Goal: Task Accomplishment & Management: Manage account settings

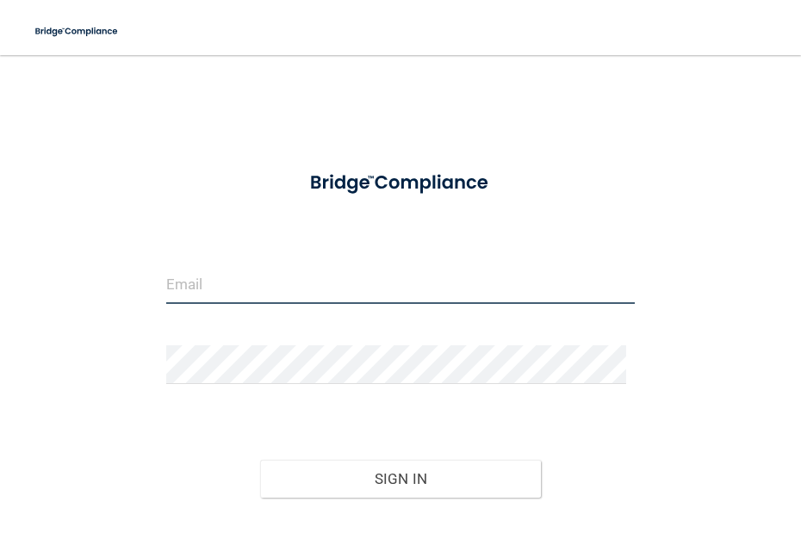
click at [344, 282] on input "email" at bounding box center [400, 284] width 468 height 39
type input "[PERSON_NAME][EMAIL_ADDRESS][PERSON_NAME][DOMAIN_NAME]"
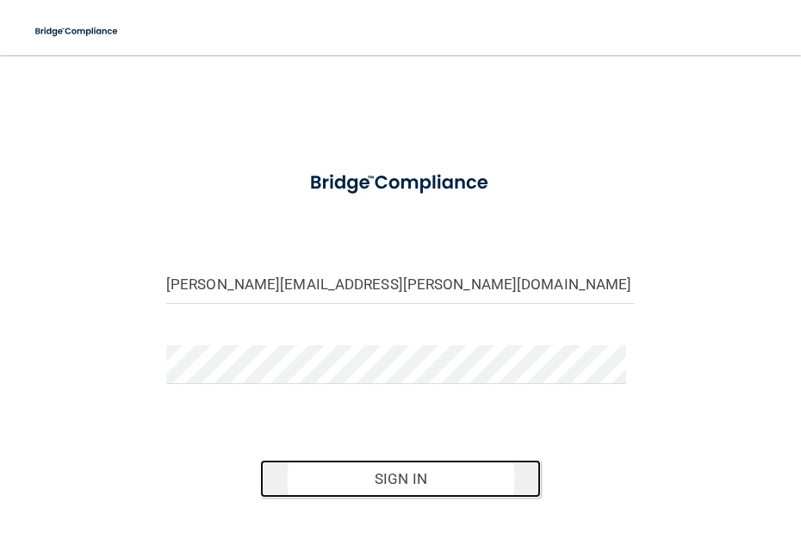
click at [448, 477] on button "Sign In" at bounding box center [400, 479] width 281 height 38
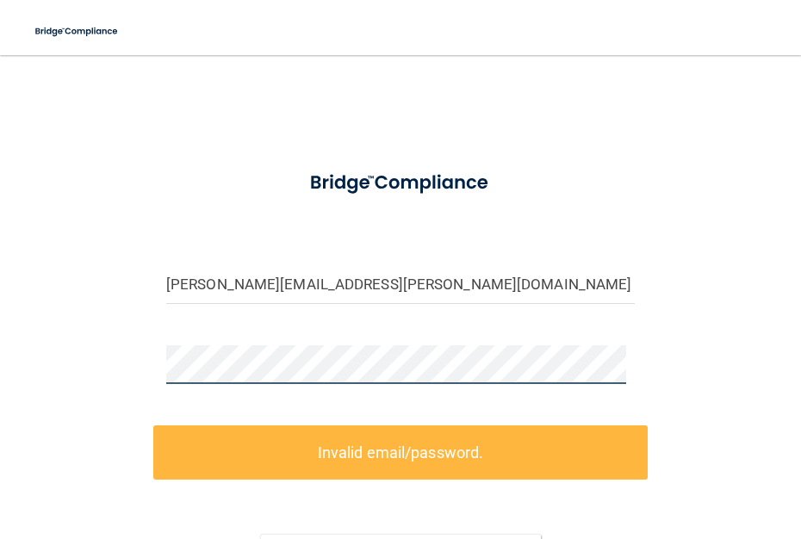
click at [0, 358] on html "Toggle navigation Manage My Enterprise Manage My Location [PERSON_NAME][EMAIL_A…" at bounding box center [400, 269] width 801 height 539
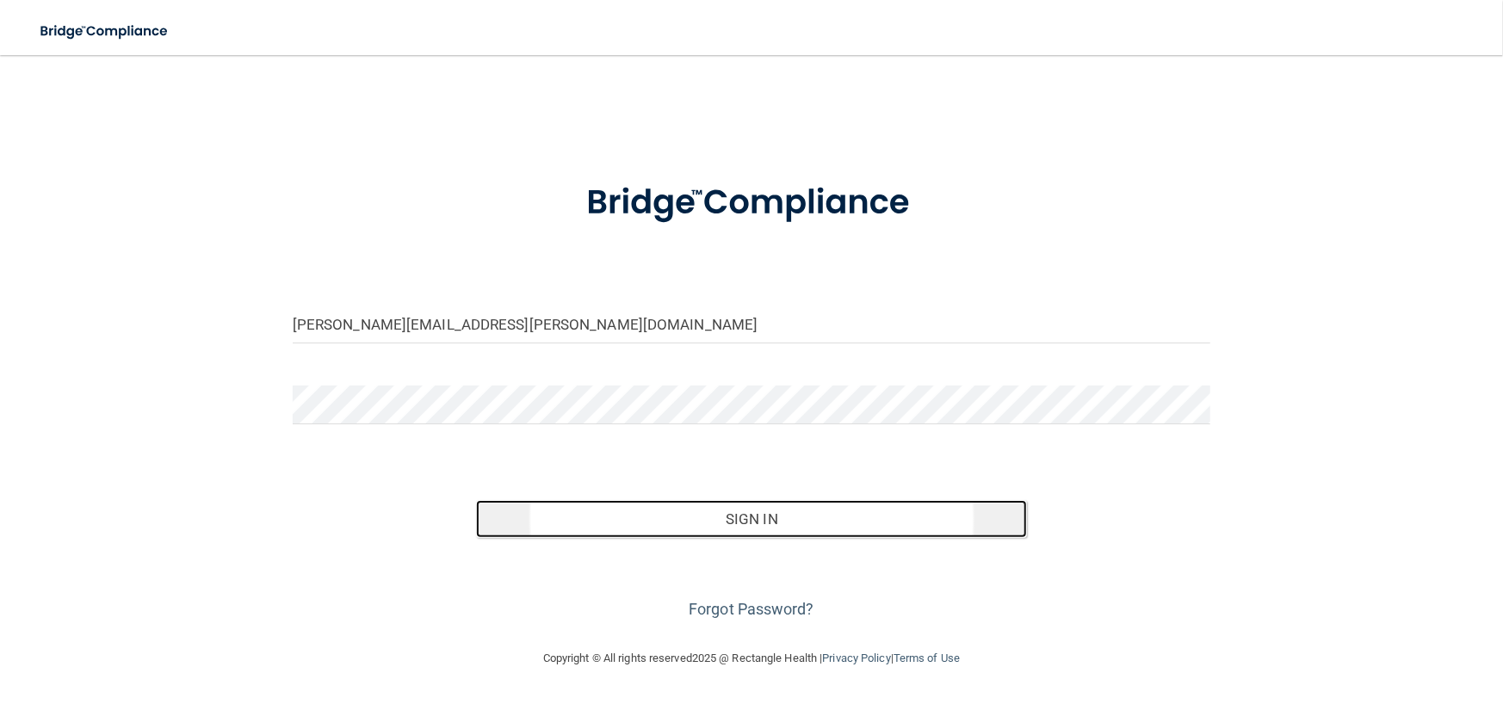
click at [778, 515] on button "Sign In" at bounding box center [751, 519] width 551 height 38
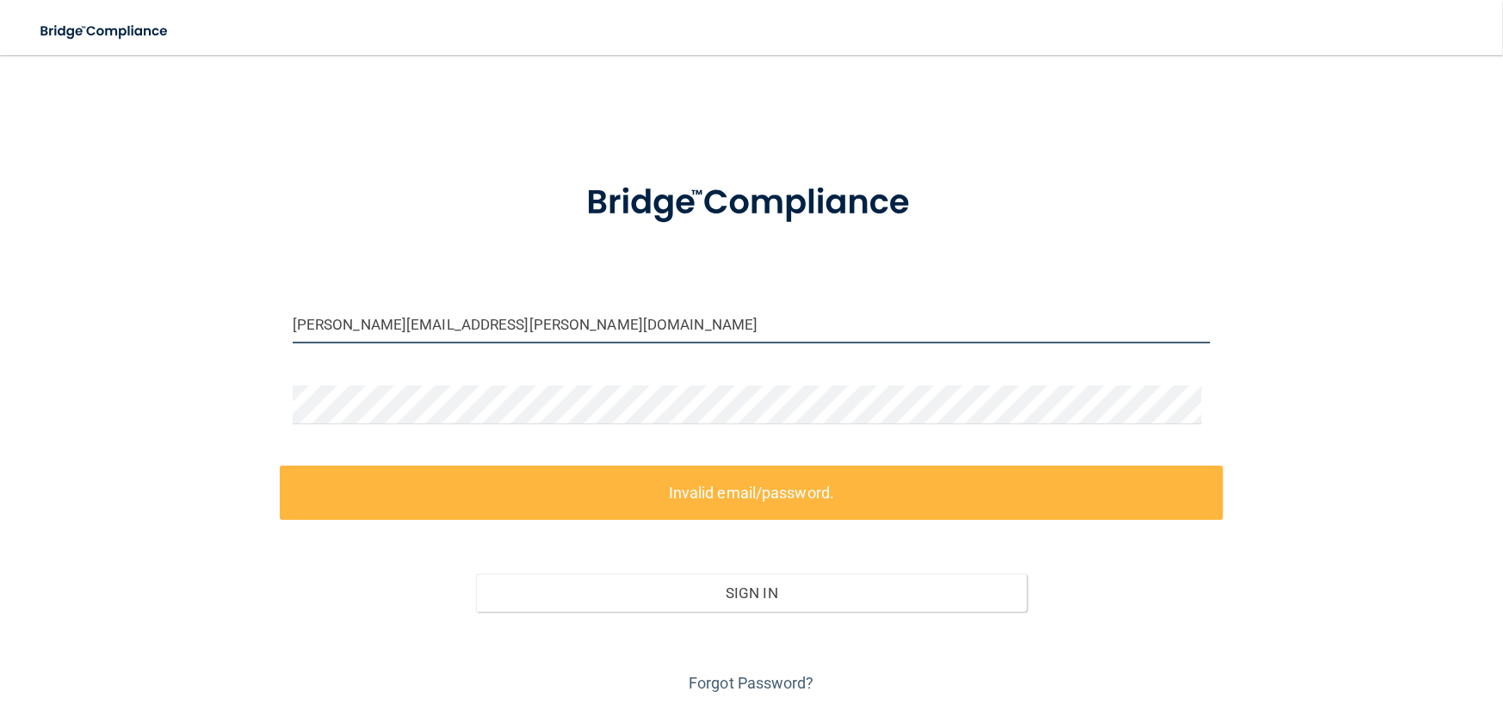
click at [325, 329] on input "[PERSON_NAME][EMAIL_ADDRESS][PERSON_NAME][DOMAIN_NAME]" at bounding box center [752, 324] width 918 height 39
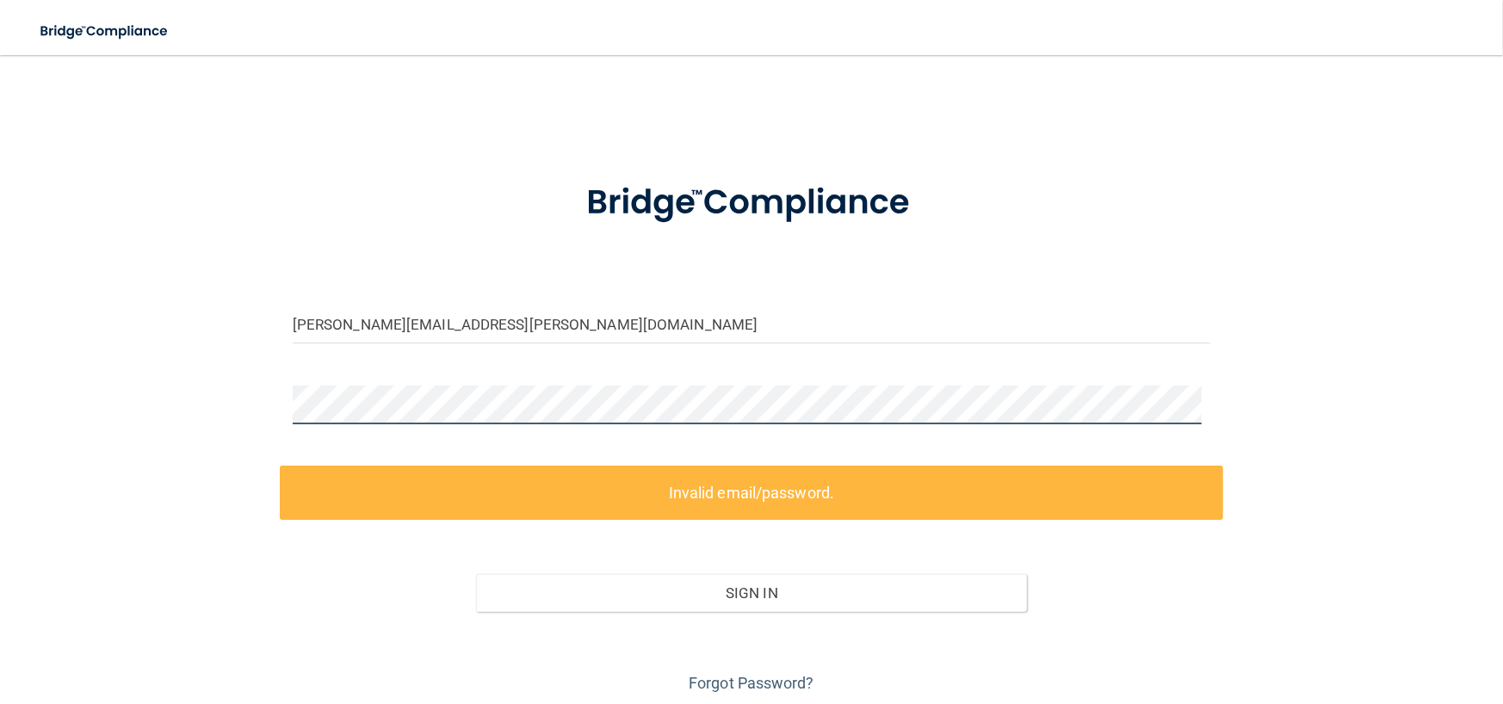
click at [102, 401] on div "[PERSON_NAME][EMAIL_ADDRESS][PERSON_NAME][DOMAIN_NAME] Invalid email/password. …" at bounding box center [751, 384] width 1435 height 625
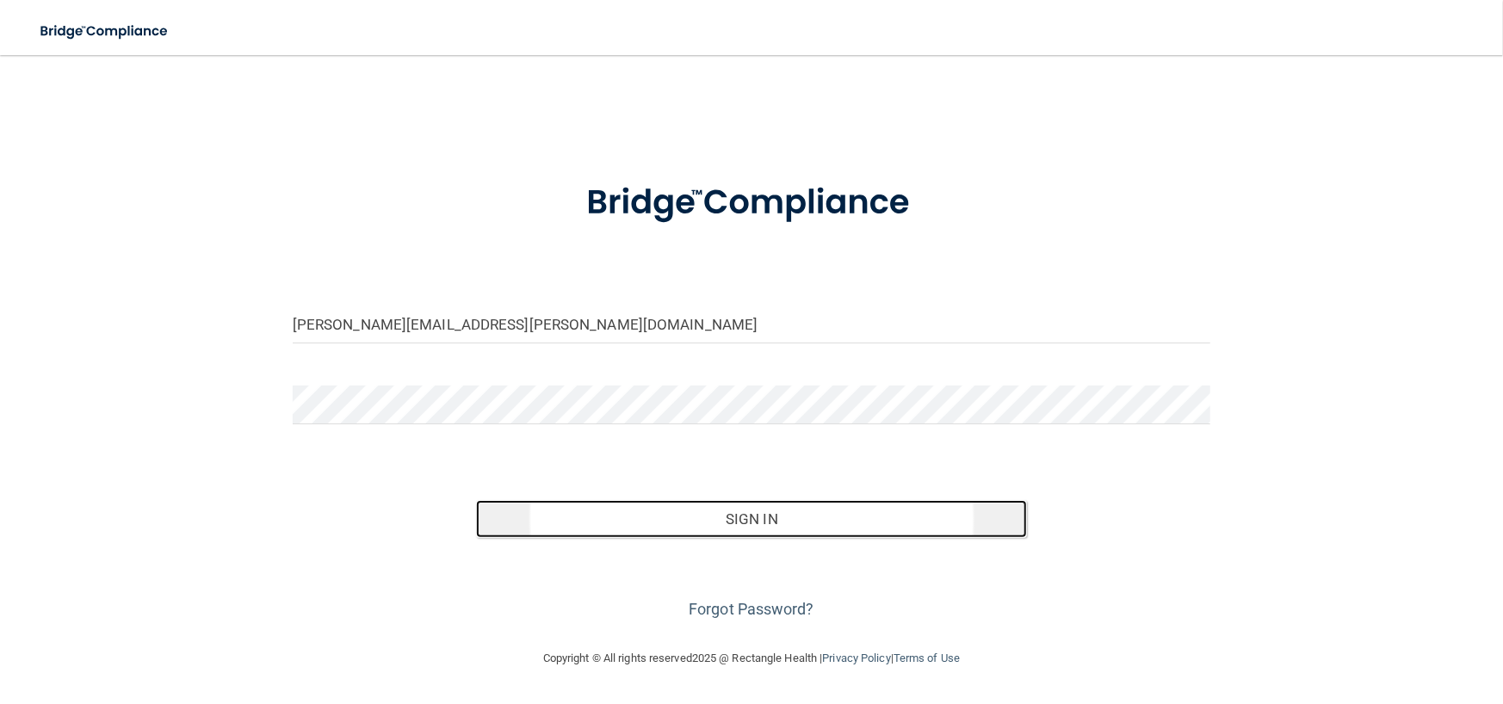
click at [660, 509] on button "Sign In" at bounding box center [751, 519] width 551 height 38
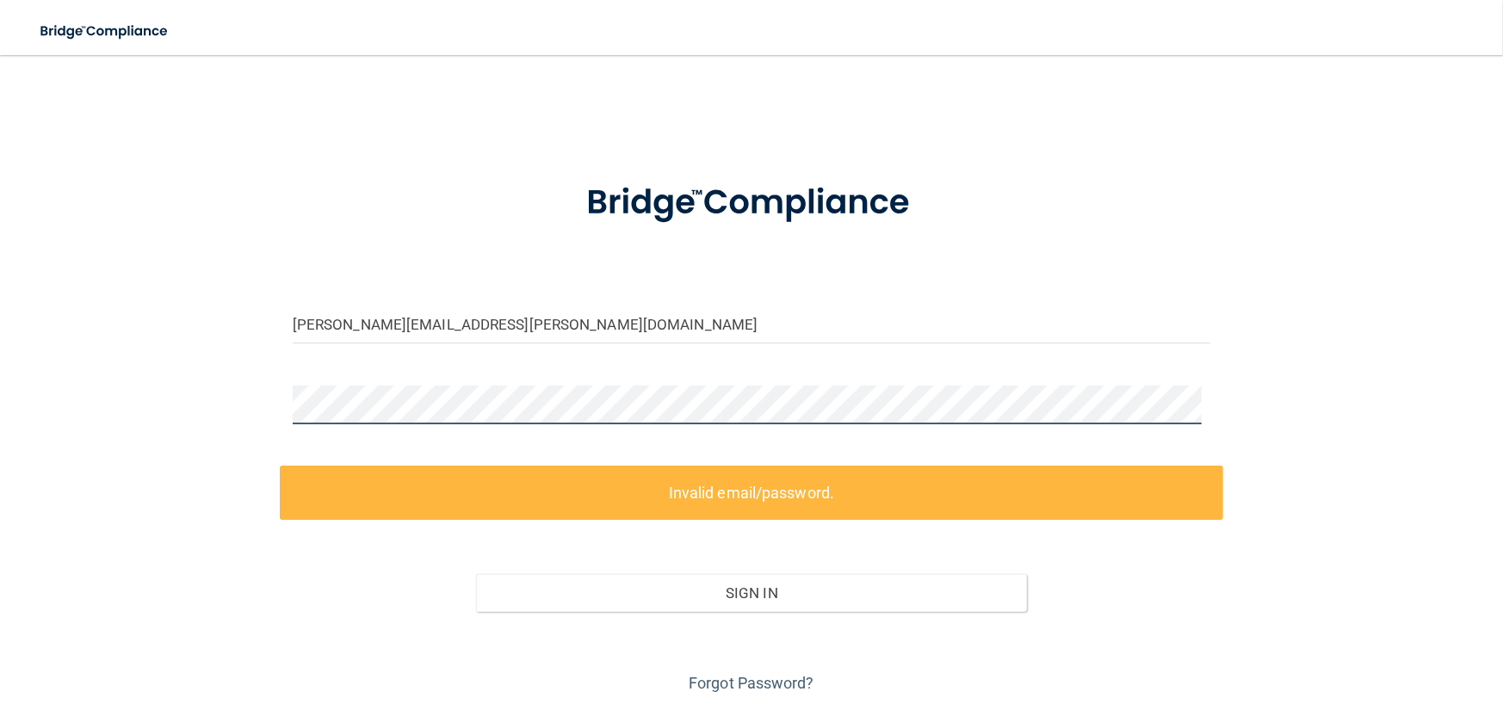
click at [146, 387] on div "[PERSON_NAME][EMAIL_ADDRESS][PERSON_NAME][DOMAIN_NAME] Invalid email/password. …" at bounding box center [751, 384] width 1435 height 625
click at [74, 395] on div "[PERSON_NAME][EMAIL_ADDRESS][PERSON_NAME][DOMAIN_NAME] Invalid email/password. …" at bounding box center [751, 384] width 1435 height 625
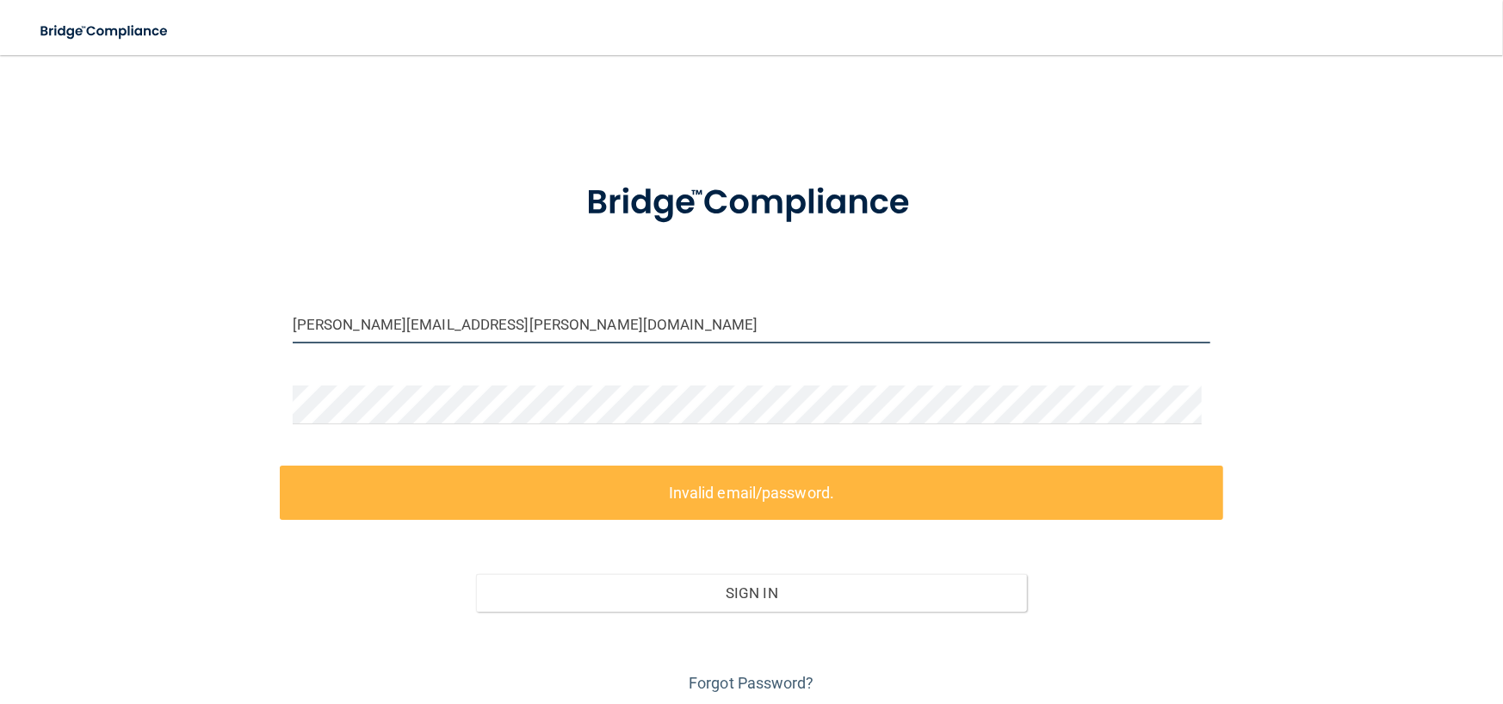
click at [293, 321] on input "[PERSON_NAME][EMAIL_ADDRESS][PERSON_NAME][DOMAIN_NAME]" at bounding box center [752, 324] width 918 height 39
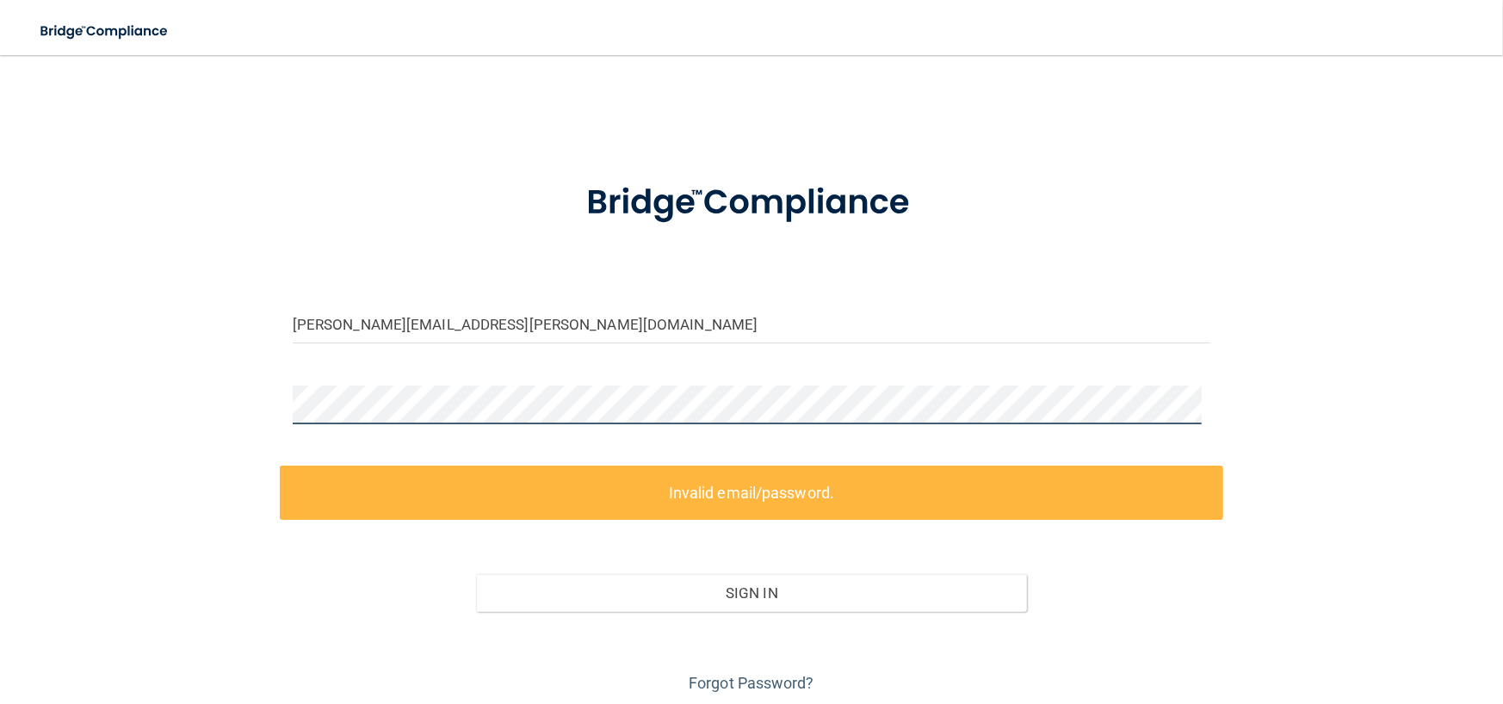
click at [0, 408] on main "[PERSON_NAME][EMAIL_ADDRESS][PERSON_NAME][DOMAIN_NAME] Invalid email/password. …" at bounding box center [751, 379] width 1503 height 649
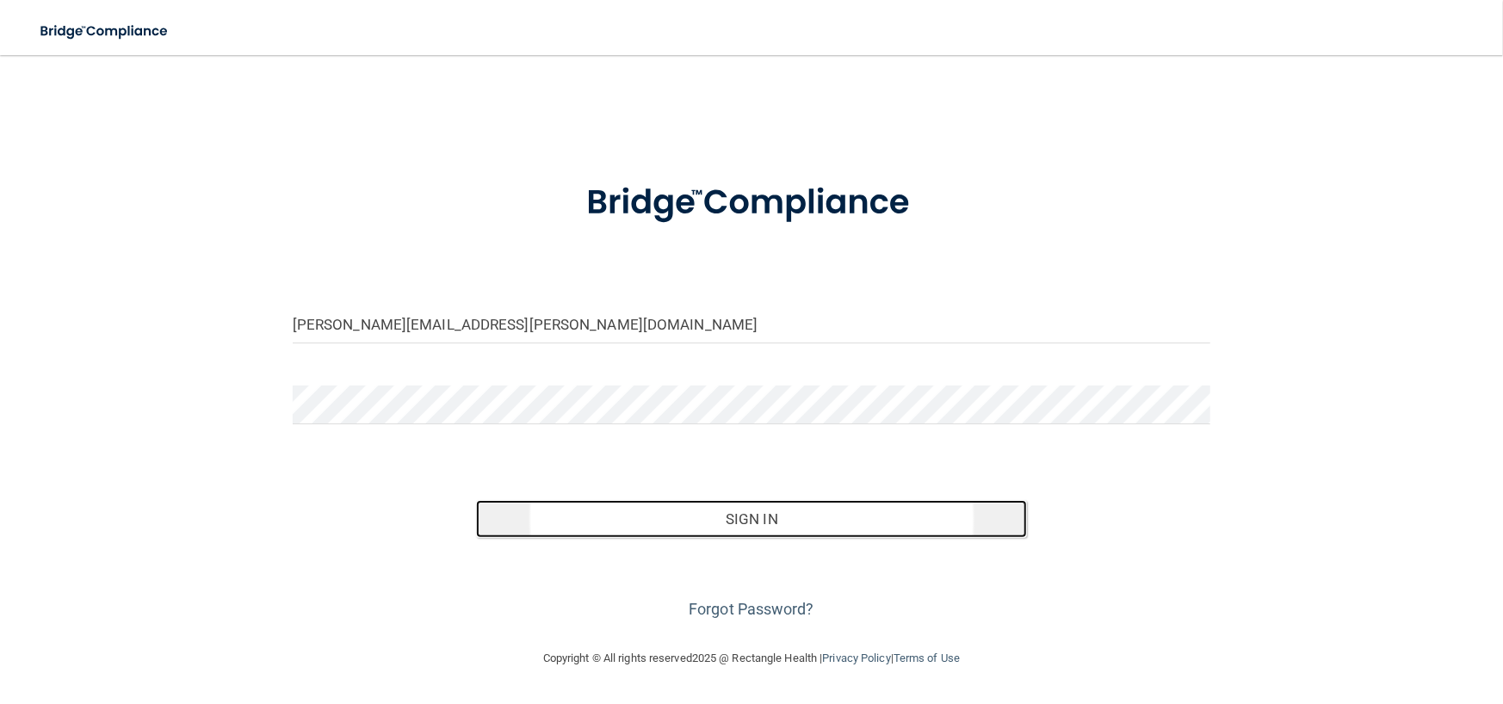
click at [784, 512] on button "Sign In" at bounding box center [751, 519] width 551 height 38
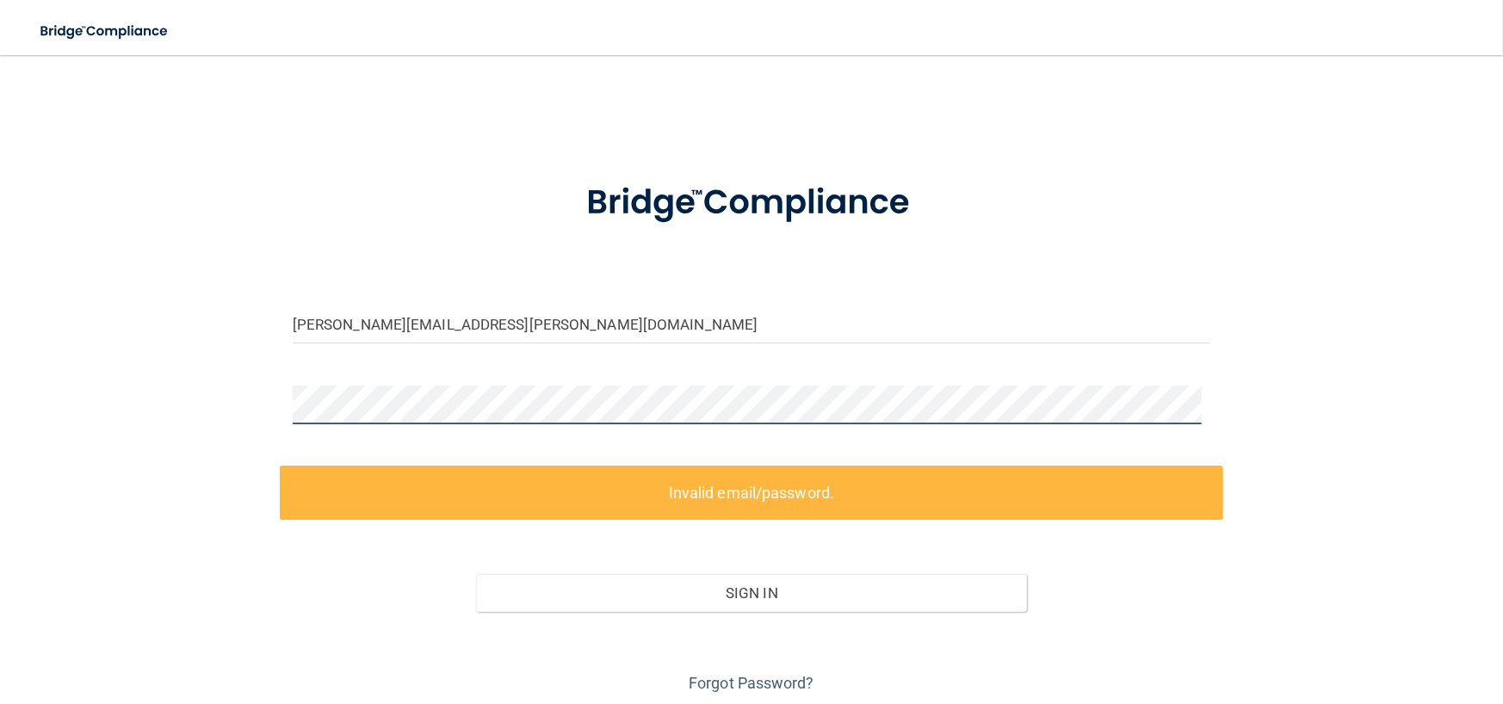
click at [41, 409] on div "[PERSON_NAME][EMAIL_ADDRESS][PERSON_NAME][DOMAIN_NAME] Invalid email/password. …" at bounding box center [751, 384] width 1435 height 625
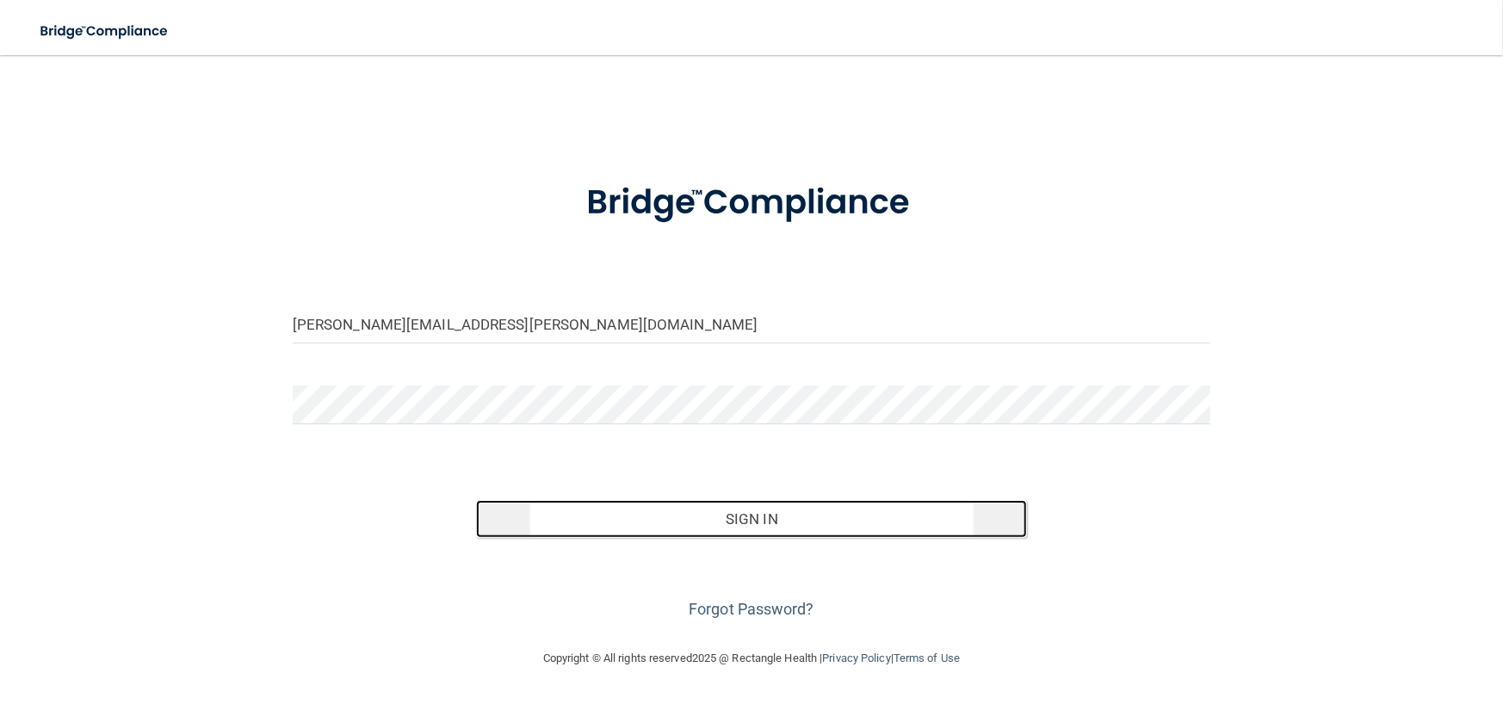
click at [772, 516] on button "Sign In" at bounding box center [751, 519] width 551 height 38
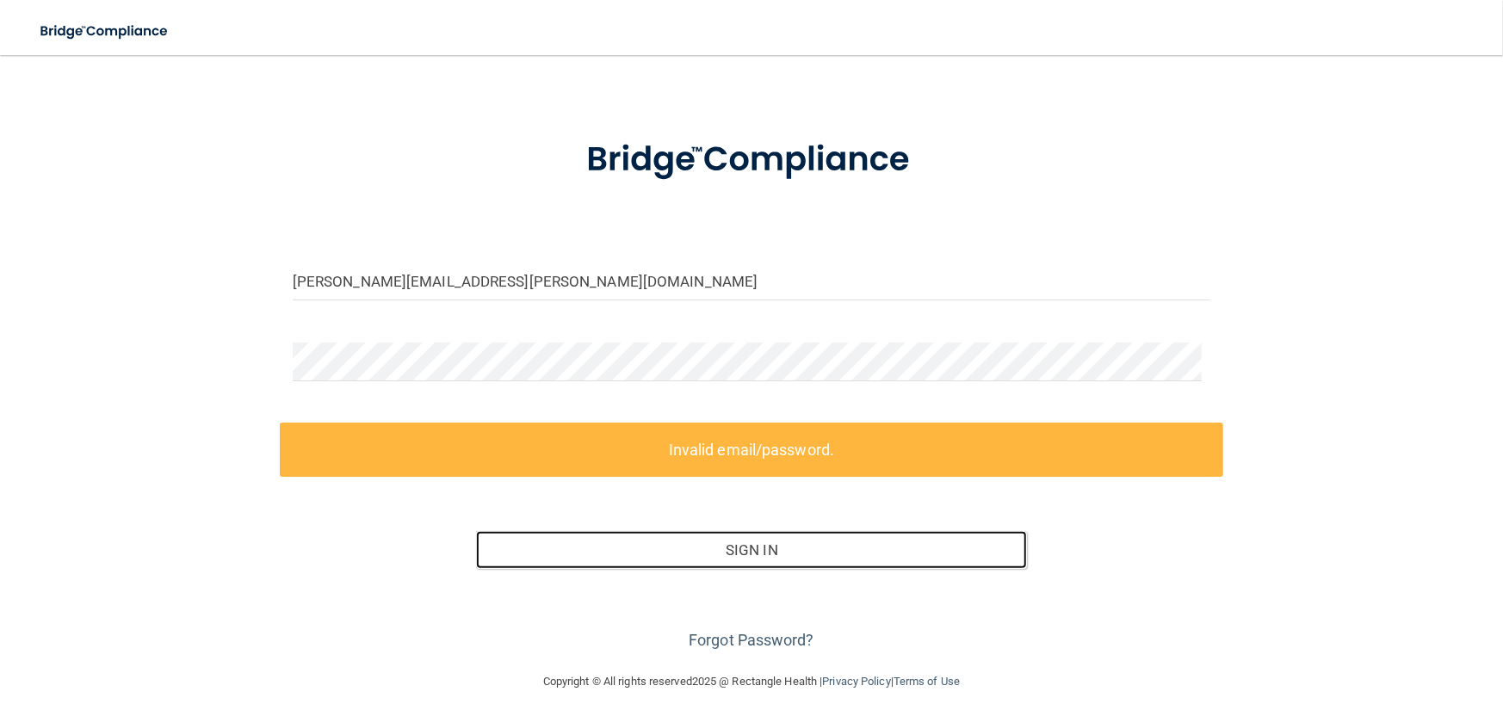
scroll to position [61, 0]
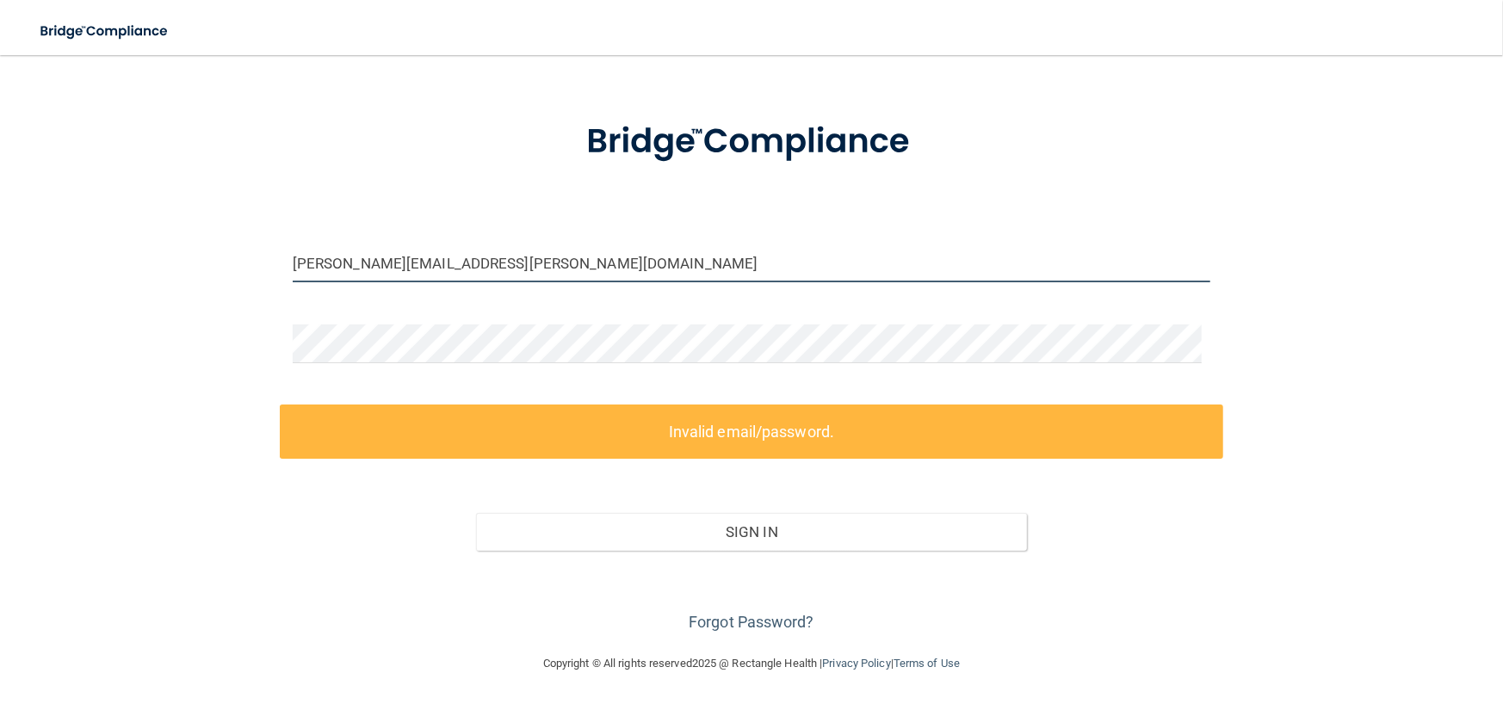
click at [548, 273] on input "[PERSON_NAME][EMAIL_ADDRESS][PERSON_NAME][DOMAIN_NAME]" at bounding box center [752, 263] width 918 height 39
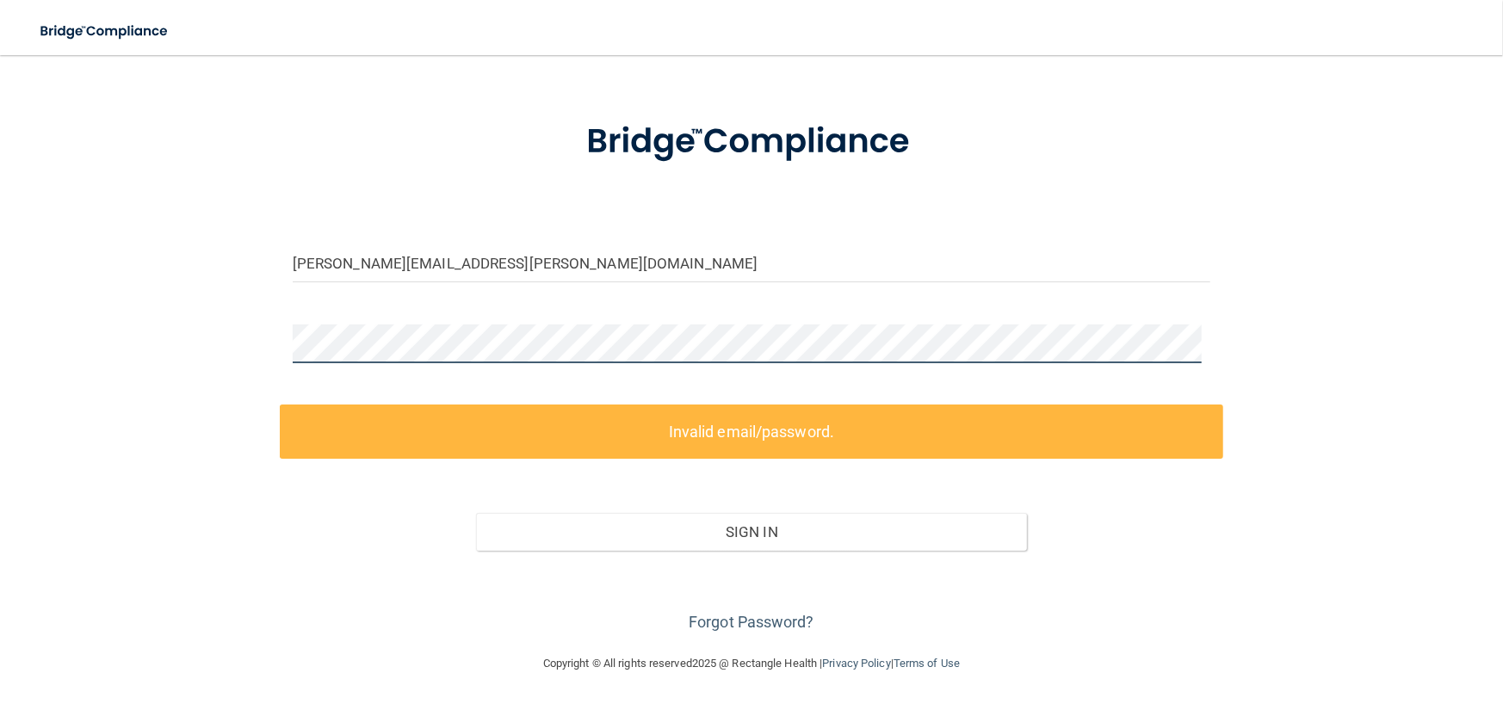
click at [15, 340] on main "[PERSON_NAME][EMAIL_ADDRESS][PERSON_NAME][DOMAIN_NAME] Invalid email/password. …" at bounding box center [751, 379] width 1503 height 649
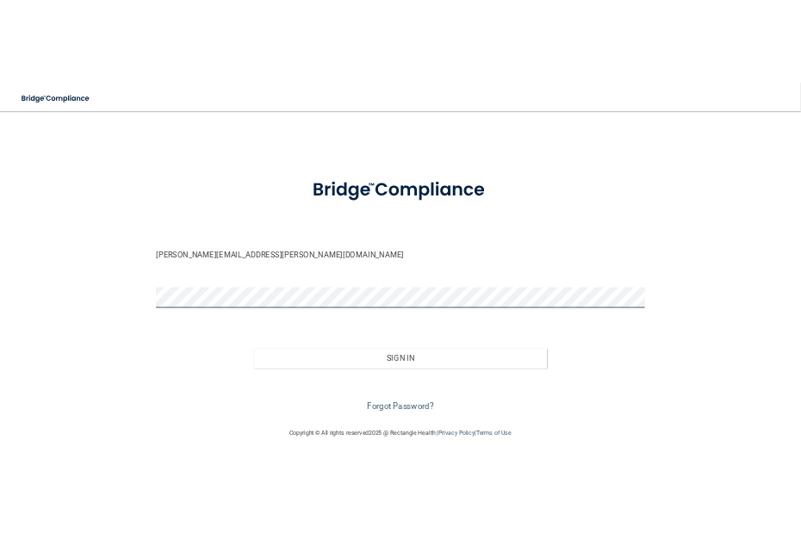
scroll to position [0, 0]
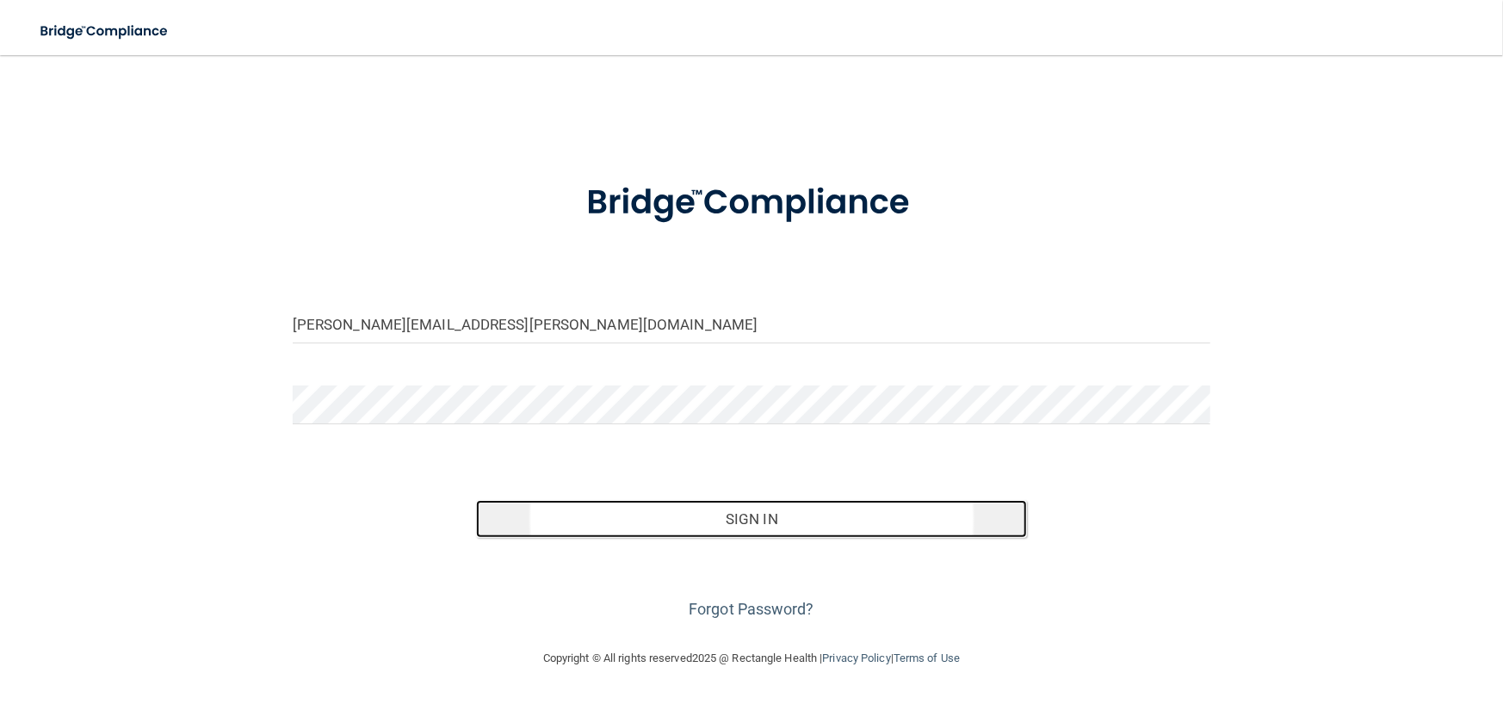
click at [755, 527] on button "Sign In" at bounding box center [751, 519] width 551 height 38
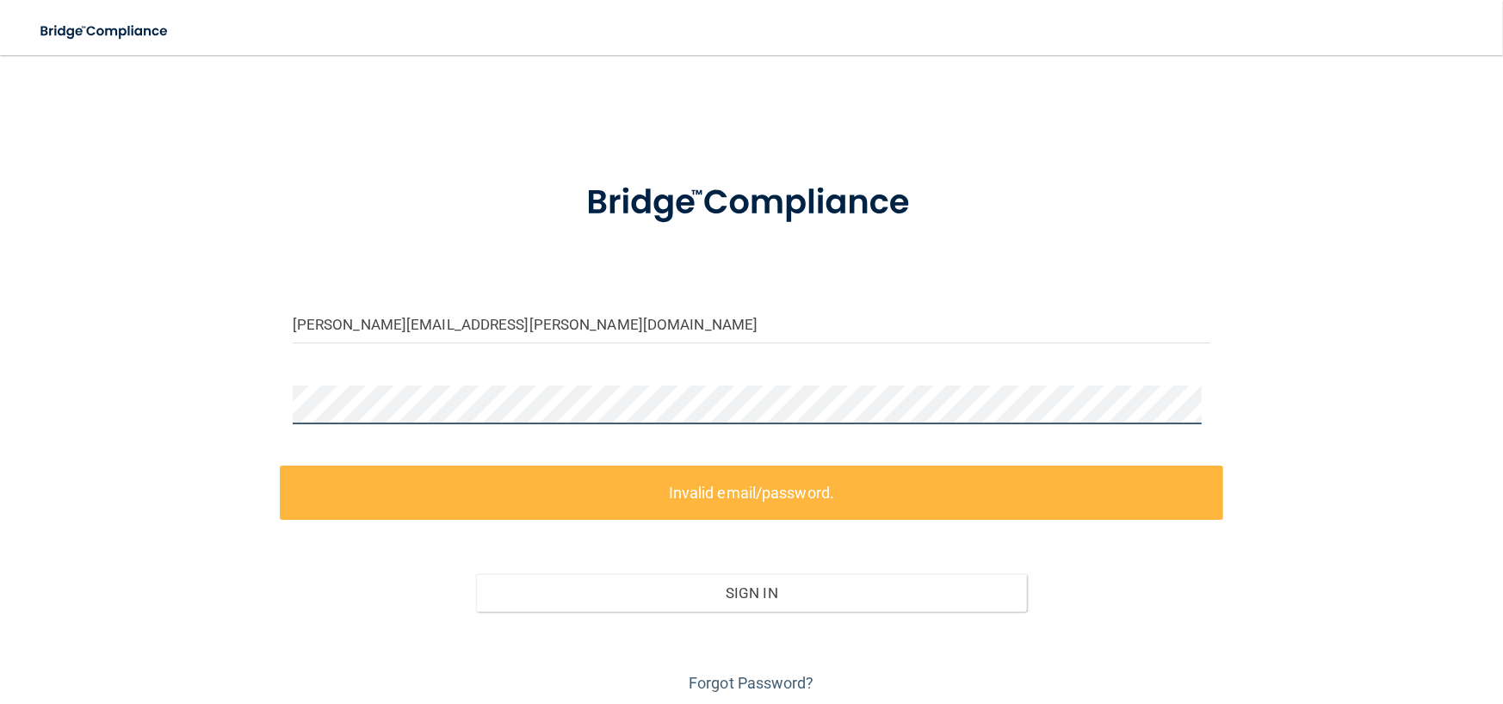
click at [0, 400] on main "[PERSON_NAME][EMAIL_ADDRESS][PERSON_NAME][DOMAIN_NAME] Invalid email/password. …" at bounding box center [751, 379] width 1503 height 649
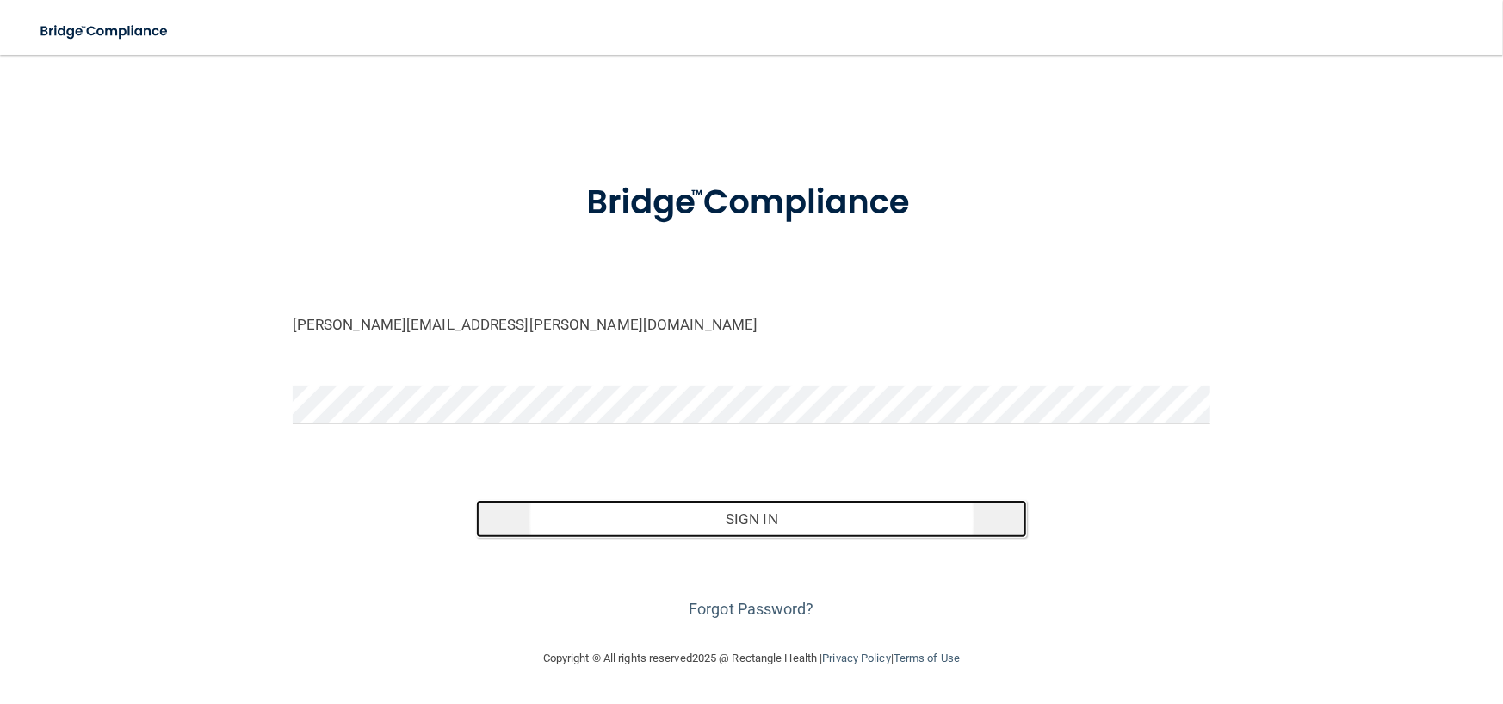
click at [795, 527] on button "Sign In" at bounding box center [751, 519] width 551 height 38
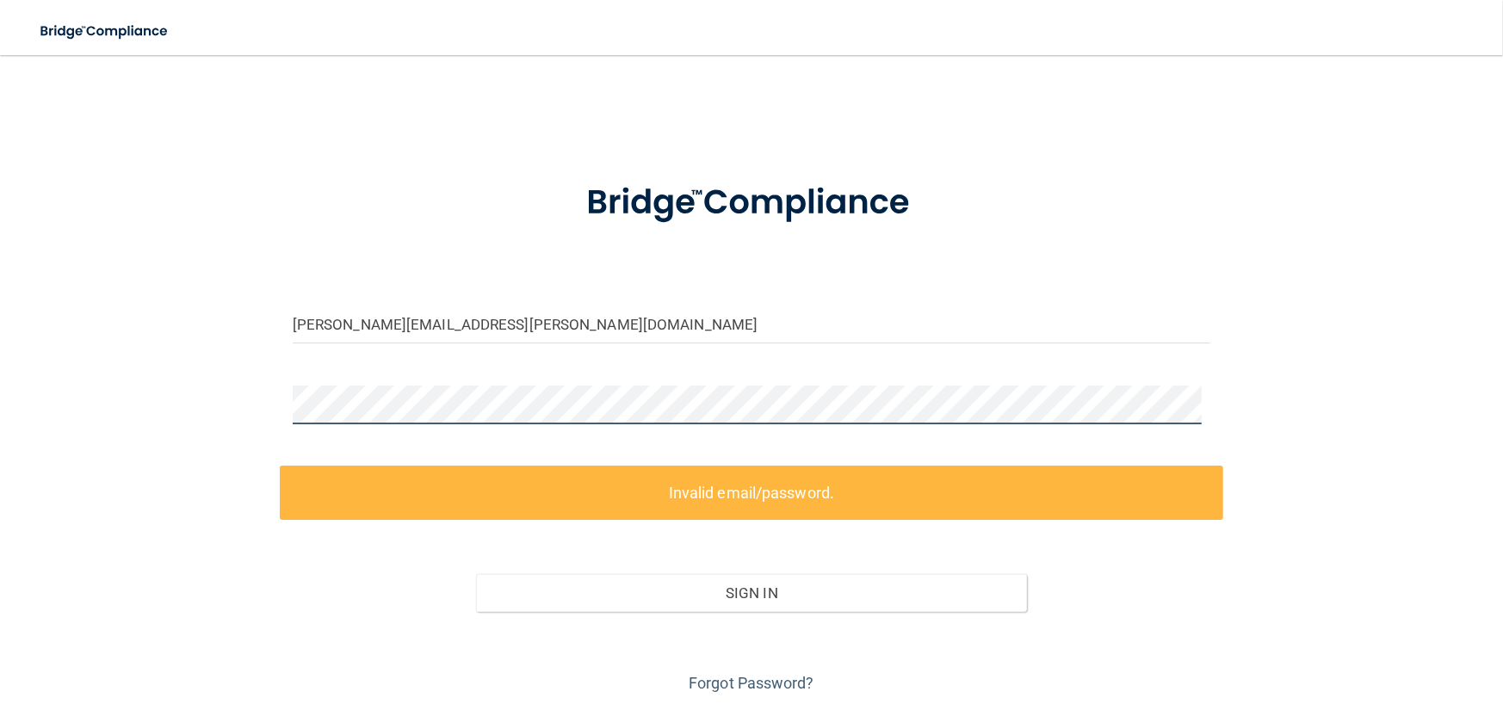
click at [0, 371] on main "[PERSON_NAME][EMAIL_ADDRESS][PERSON_NAME][DOMAIN_NAME] Invalid email/password. …" at bounding box center [751, 379] width 1503 height 649
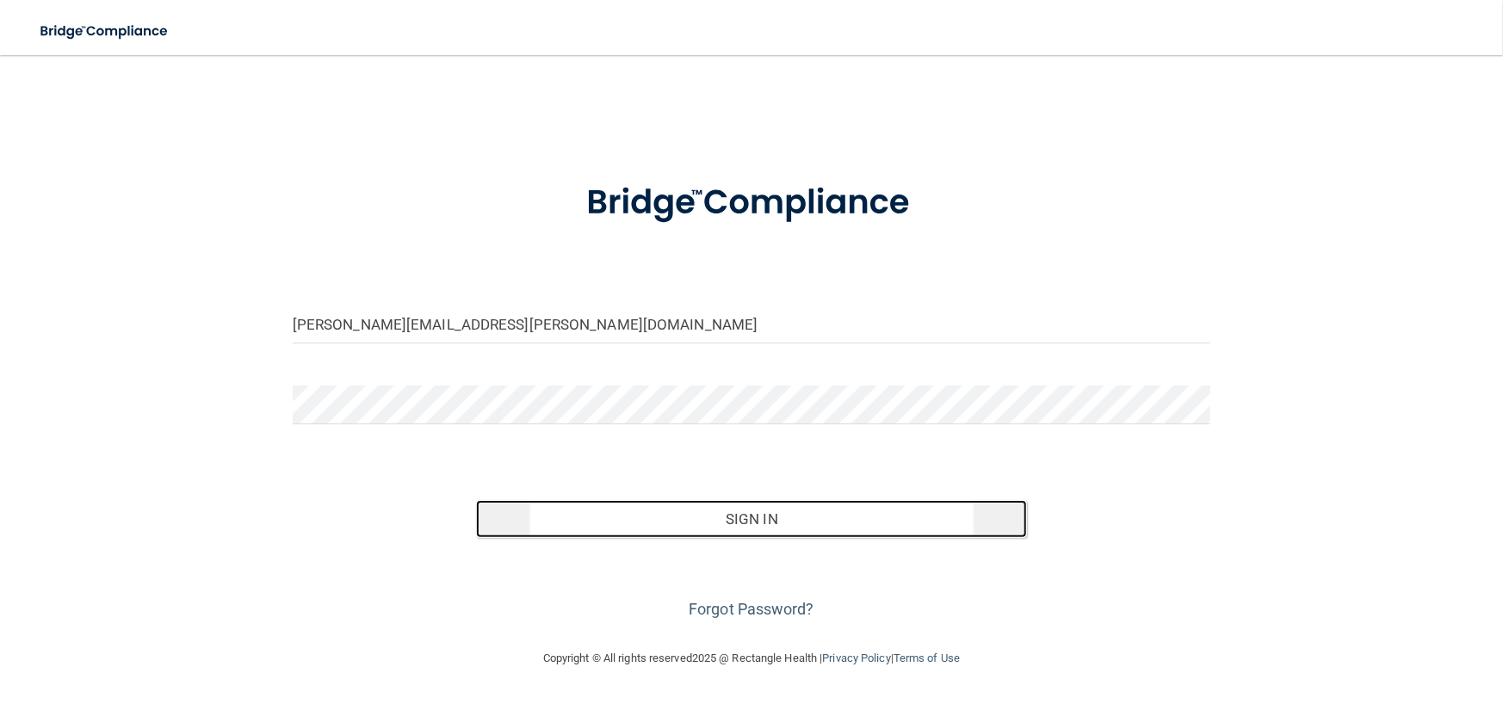
click at [768, 520] on button "Sign In" at bounding box center [751, 519] width 551 height 38
